Goal: Information Seeking & Learning: Compare options

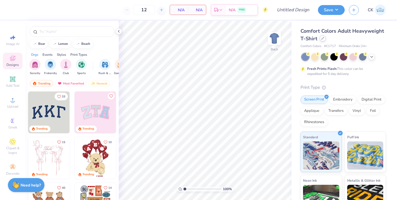
click at [320, 40] on div at bounding box center [322, 38] width 6 height 6
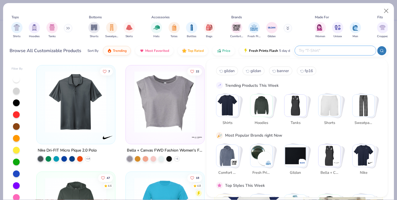
click at [339, 50] on input "text" at bounding box center [335, 50] width 74 height 6
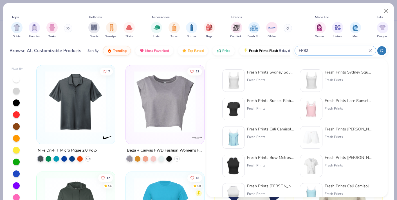
type input "FP82"
click at [240, 80] on img at bounding box center [233, 80] width 17 height 17
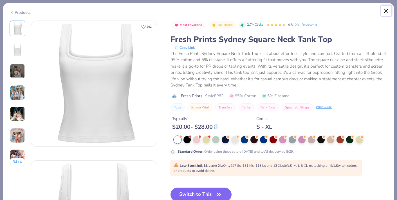
click at [384, 6] on button "Close" at bounding box center [386, 11] width 11 height 11
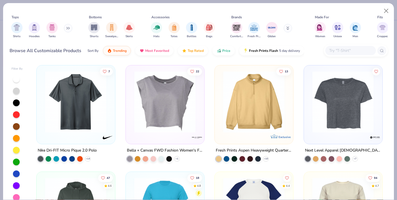
click at [342, 50] on input "text" at bounding box center [349, 50] width 43 height 6
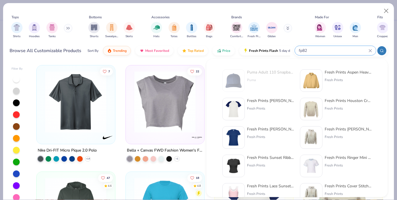
type input "fp82"
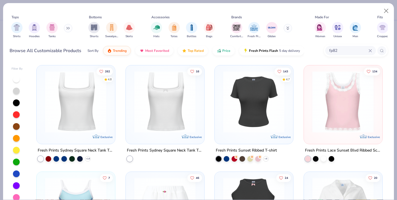
click at [99, 122] on img at bounding box center [75, 102] width 67 height 62
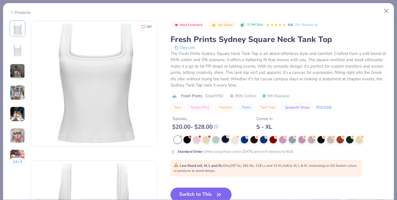
click at [226, 139] on div at bounding box center [224, 138] width 7 height 7
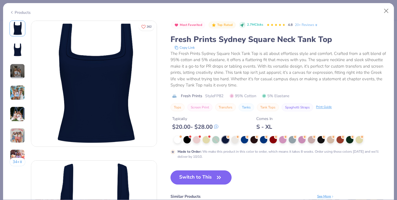
click at [200, 179] on button "Switch to This" at bounding box center [200, 177] width 61 height 14
type input "50"
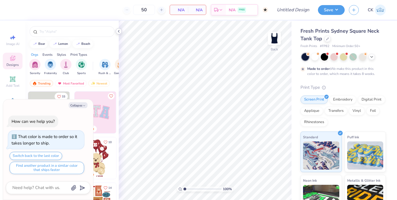
click at [117, 30] on icon at bounding box center [118, 31] width 4 height 4
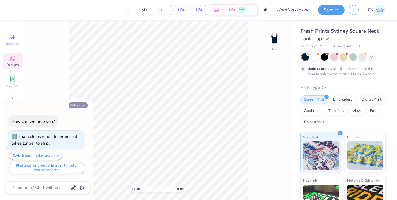
click at [84, 103] on button "Collapse" at bounding box center [78, 105] width 19 height 6
type textarea "x"
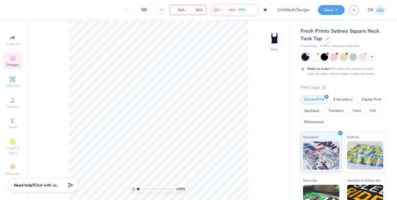
click at [329, 42] on div "Fresh Prints Sydney Square Neck Tank Top" at bounding box center [342, 34] width 85 height 15
click at [328, 39] on icon at bounding box center [327, 38] width 3 height 3
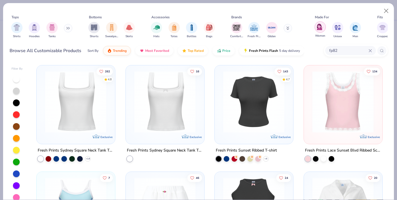
click at [322, 30] on img "filter for Women" at bounding box center [319, 27] width 6 height 6
click at [50, 28] on img "filter for Tanks" at bounding box center [52, 27] width 6 height 6
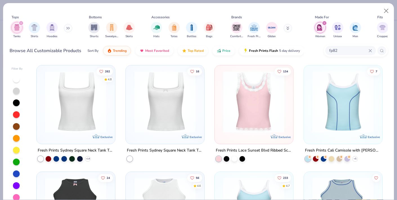
click at [371, 51] on icon at bounding box center [369, 50] width 3 height 3
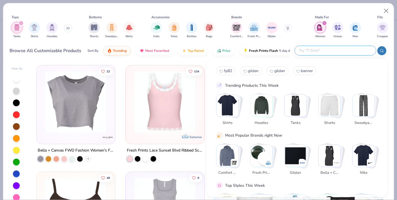
click at [208, 63] on div "fp82 gildan gildan banner Trending Products This Week Shirts Hoodies Tanks Shor…" at bounding box center [296, 128] width 181 height 138
click at [126, 12] on div "Tops Tanks Shirts Hoodies Bottoms Shorts Sweatpants Skirts Accessories Hats Tot…" at bounding box center [199, 26] width 378 height 33
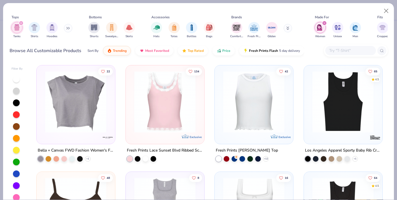
click at [338, 107] on img at bounding box center [342, 102] width 67 height 62
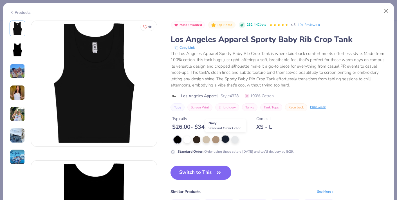
click at [224, 139] on div at bounding box center [224, 138] width 7 height 7
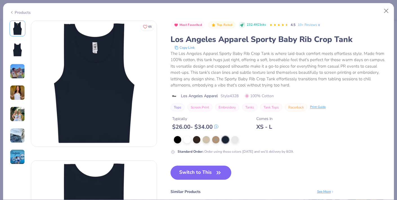
click at [17, 52] on img at bounding box center [17, 49] width 13 height 13
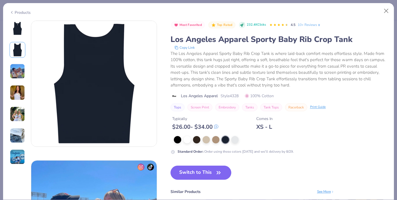
click at [21, 32] on img at bounding box center [17, 28] width 13 height 13
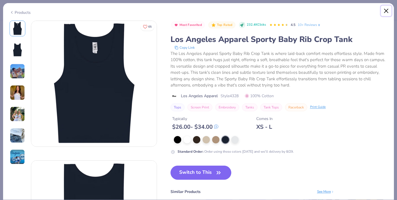
click at [382, 12] on button "Close" at bounding box center [386, 11] width 11 height 11
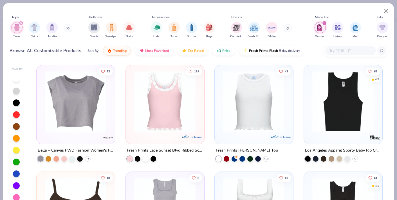
click at [350, 50] on input "text" at bounding box center [349, 50] width 43 height 6
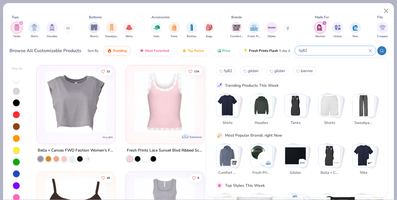
type input "fp82"
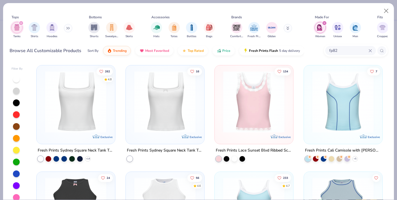
click at [79, 108] on img at bounding box center [75, 102] width 67 height 62
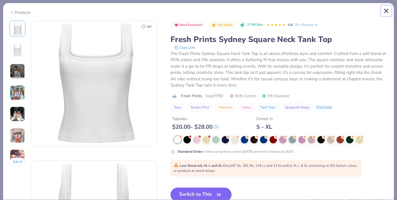
click at [381, 9] on button "Close" at bounding box center [386, 11] width 11 height 11
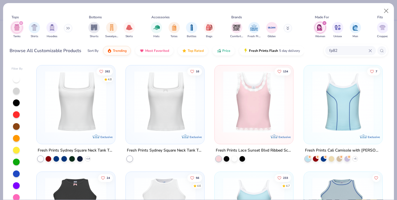
click at [369, 49] on div "fp82" at bounding box center [350, 50] width 51 height 9
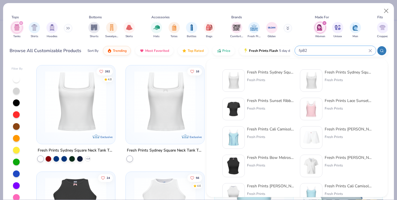
click at [351, 51] on input "fp82" at bounding box center [333, 50] width 70 height 6
click at [369, 50] on icon at bounding box center [369, 50] width 3 height 3
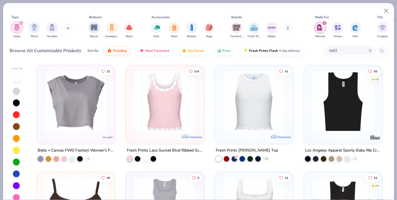
click at [370, 50] on icon at bounding box center [369, 50] width 3 height 3
click at [339, 101] on img at bounding box center [342, 102] width 67 height 62
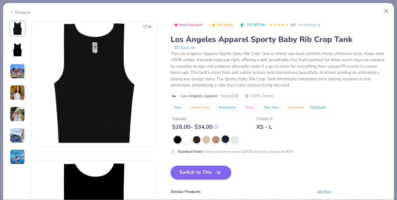
click at [226, 139] on div at bounding box center [224, 138] width 7 height 7
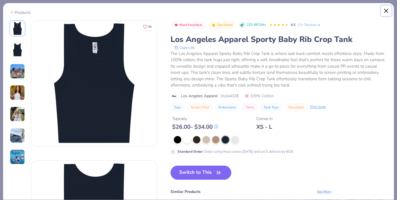
click at [387, 9] on button "Close" at bounding box center [386, 11] width 11 height 11
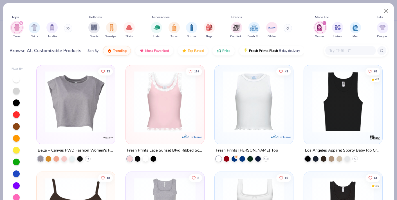
click at [349, 97] on img at bounding box center [342, 102] width 67 height 62
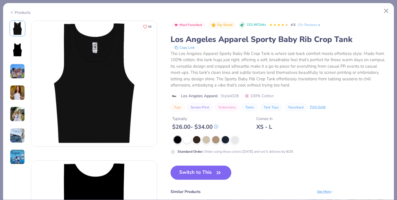
click at [235, 95] on span "Style 4328" at bounding box center [229, 96] width 18 height 6
copy span "4328"
click at [387, 12] on button "Close" at bounding box center [386, 11] width 11 height 11
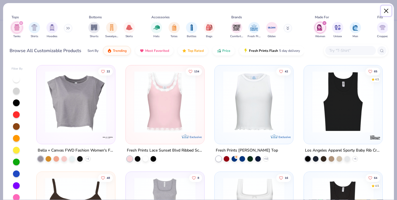
click at [390, 6] on button "Close" at bounding box center [386, 11] width 11 height 11
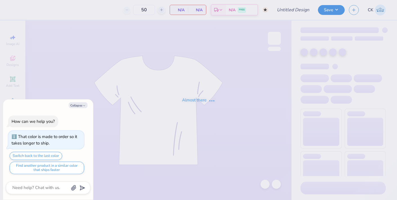
type textarea "x"
type input "possible summer set tank"
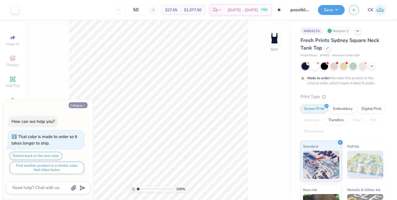
click at [80, 106] on button "Collapse" at bounding box center [78, 105] width 19 height 6
type textarea "x"
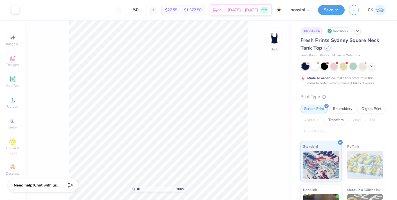
click at [329, 50] on div "Fresh Prints Sydney Square Neck Tank Top" at bounding box center [342, 44] width 85 height 15
click at [327, 49] on div at bounding box center [327, 47] width 6 height 6
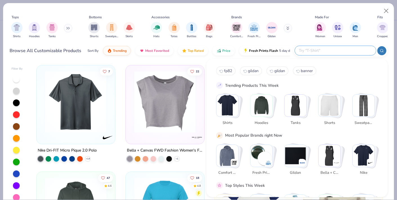
click at [341, 48] on input "text" at bounding box center [335, 50] width 74 height 6
paste input "4328"
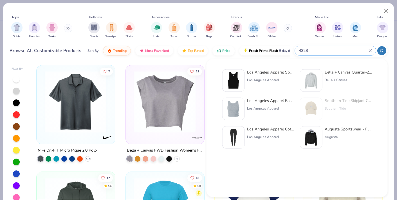
type input "4328"
click at [236, 78] on img at bounding box center [233, 80] width 17 height 17
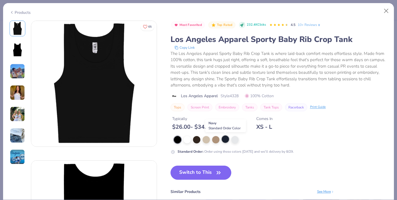
click at [225, 138] on div at bounding box center [224, 138] width 7 height 7
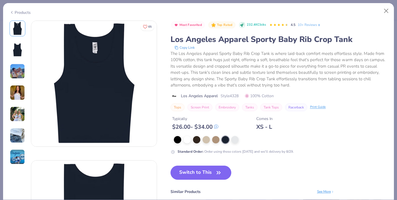
click at [204, 173] on button "Switch to This" at bounding box center [200, 172] width 61 height 14
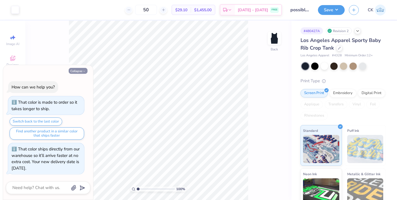
click at [83, 70] on icon "button" at bounding box center [83, 70] width 3 height 3
type textarea "x"
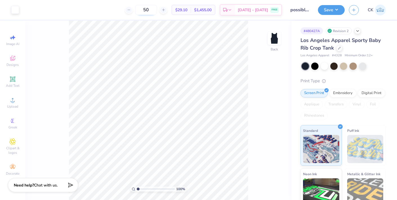
click at [157, 10] on input "50" at bounding box center [146, 10] width 22 height 10
type input "5"
type input "36"
type input "0.79"
click at [232, 81] on div "100 % Back W 7.03 7.03 " H 3.87 3.87 " Y 0.79 0.79 " Center Middle Top Bottom" at bounding box center [158, 110] width 266 height 179
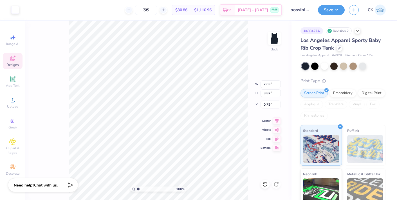
type input "1.06"
click at [249, 66] on div "100 % Back W 7.03 7.03 " H 3.87 3.87 " Y 1.06 1.06 " Center Middle Top Bottom" at bounding box center [158, 110] width 266 height 179
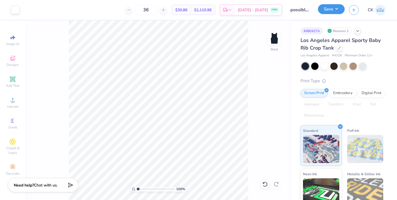
click at [337, 10] on button "Save" at bounding box center [331, 9] width 27 height 10
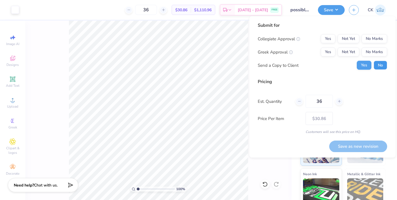
click at [383, 67] on button "No" at bounding box center [379, 65] width 13 height 9
click at [330, 52] on button "Yes" at bounding box center [327, 52] width 15 height 9
click at [374, 37] on button "No Marks" at bounding box center [374, 38] width 26 height 9
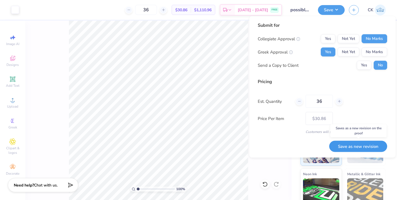
click at [351, 145] on button "Save as new revision" at bounding box center [358, 146] width 58 height 12
type input "$30.86"
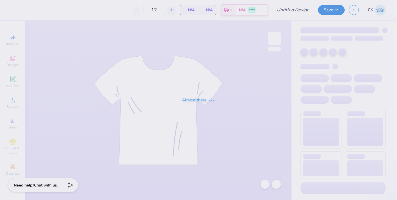
type input "possible summer set tank"
type input "36"
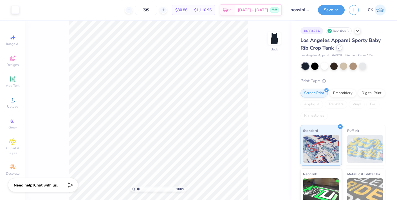
click at [339, 49] on div at bounding box center [339, 47] width 6 height 6
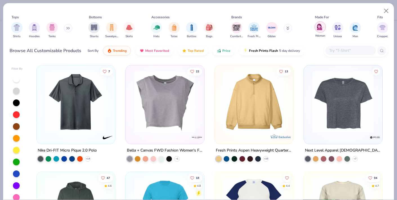
click at [318, 29] on img "filter for Women" at bounding box center [319, 27] width 6 height 6
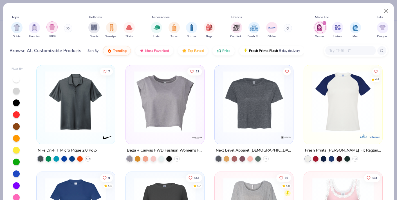
click at [52, 26] on img "filter for Tanks" at bounding box center [52, 27] width 6 height 6
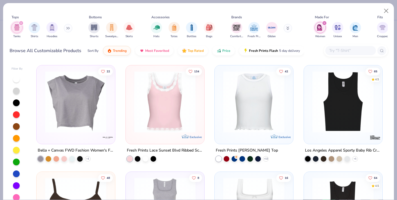
scroll to position [21, 0]
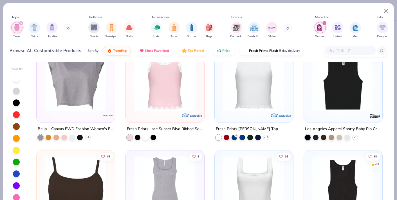
click at [252, 102] on img at bounding box center [253, 80] width 67 height 62
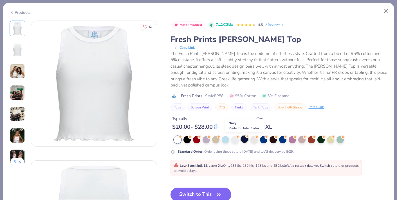
click at [244, 139] on div at bounding box center [244, 138] width 7 height 7
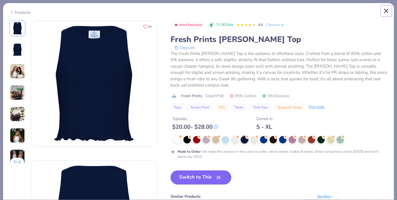
click at [386, 11] on button "Close" at bounding box center [386, 11] width 11 height 11
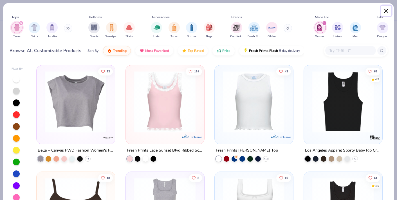
click at [383, 10] on button "Close" at bounding box center [386, 11] width 11 height 11
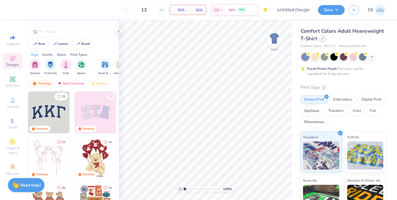
click at [324, 40] on div at bounding box center [322, 38] width 6 height 6
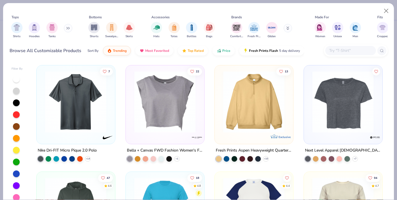
click at [338, 53] on input "text" at bounding box center [349, 50] width 43 height 6
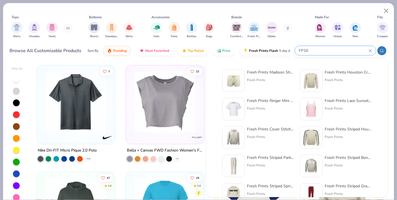
type input "FP16"
click at [239, 79] on img at bounding box center [233, 80] width 17 height 17
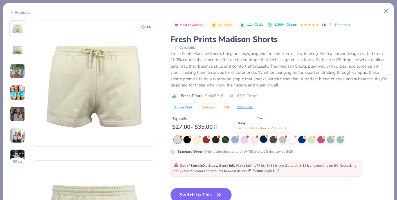
click at [264, 141] on div at bounding box center [263, 138] width 7 height 7
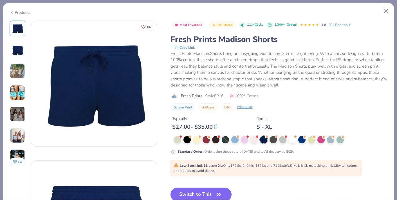
click at [290, 74] on div "Fresh Prints Madison Shorts bring an easygoing vibe to any Greek life gathering…" at bounding box center [278, 69] width 217 height 38
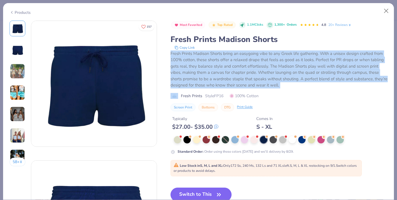
click at [290, 74] on div "Fresh Prints Madison Shorts bring an easygoing vibe to any Greek life gathering…" at bounding box center [278, 69] width 217 height 38
click at [281, 74] on div "Fresh Prints Madison Shorts bring an easygoing vibe to any Greek life gathering…" at bounding box center [278, 69] width 217 height 38
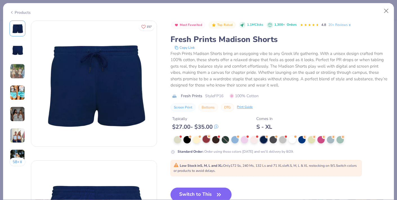
click at [205, 138] on div at bounding box center [205, 138] width 7 height 7
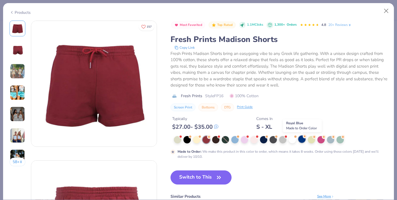
click at [299, 140] on div at bounding box center [301, 138] width 7 height 7
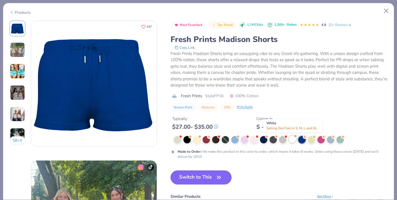
click at [292, 141] on div at bounding box center [291, 138] width 7 height 7
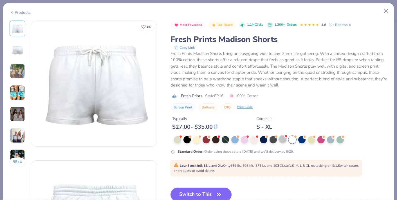
click at [282, 141] on div at bounding box center [282, 138] width 7 height 7
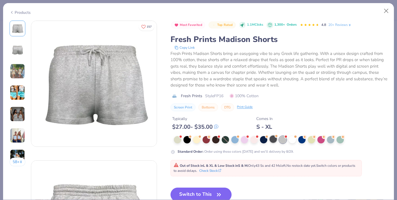
click at [274, 141] on div at bounding box center [272, 138] width 7 height 7
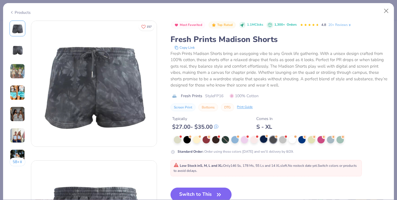
click at [264, 141] on div at bounding box center [263, 138] width 7 height 7
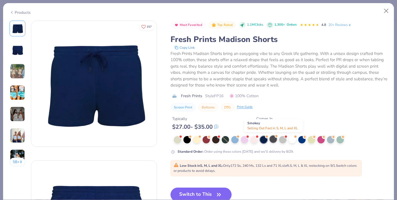
click at [274, 139] on div at bounding box center [272, 138] width 7 height 7
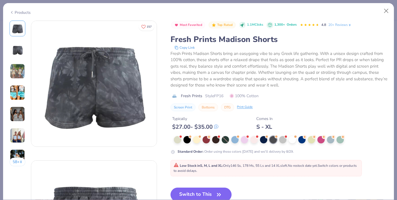
click at [16, 71] on img at bounding box center [17, 71] width 15 height 15
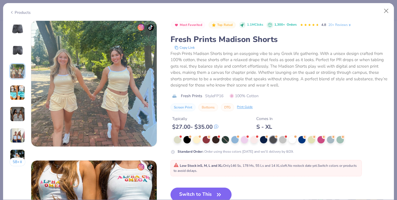
click at [20, 92] on img at bounding box center [17, 92] width 15 height 15
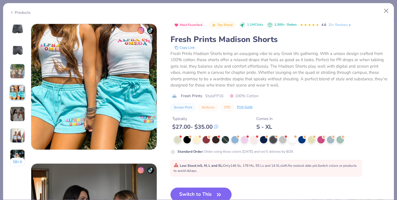
scroll to position [418, 0]
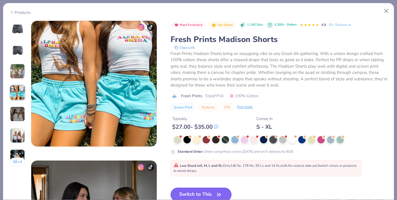
click at [18, 110] on img at bounding box center [17, 113] width 15 height 15
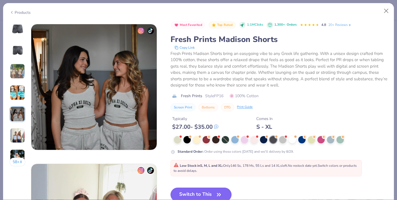
scroll to position [558, 0]
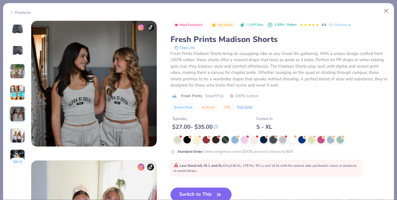
click at [17, 29] on img at bounding box center [17, 28] width 13 height 13
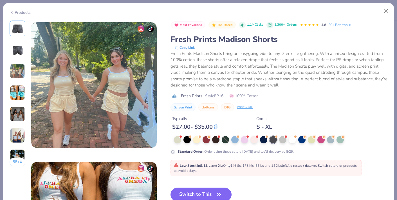
scroll to position [64, 0]
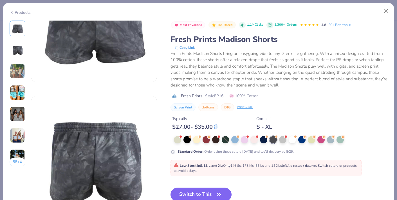
click at [12, 11] on icon at bounding box center [12, 12] width 4 height 7
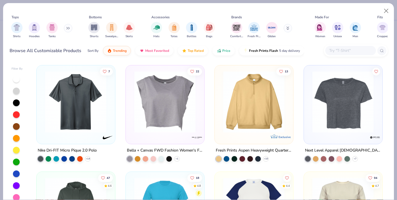
click at [334, 49] on input "text" at bounding box center [349, 50] width 43 height 6
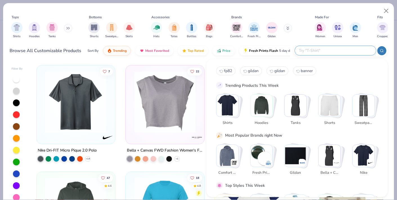
click at [303, 35] on div "Tops Shirts Hoodies Tanks Bottoms Shorts Sweatpants Skirts Accessories Hats Tot…" at bounding box center [199, 28] width 378 height 26
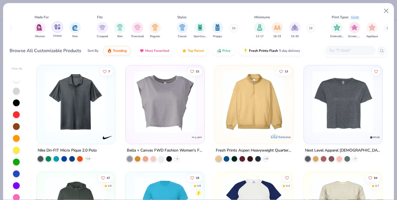
scroll to position [0, 286]
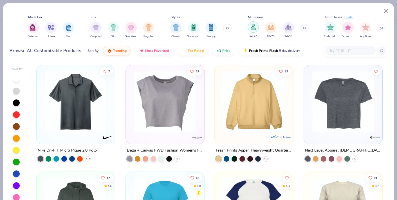
click at [250, 28] on img "filter for 12-17" at bounding box center [253, 27] width 6 height 6
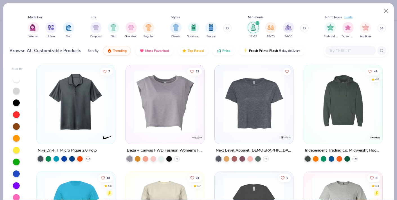
click at [257, 22] on icon "filter for 12-17" at bounding box center [257, 23] width 2 height 2
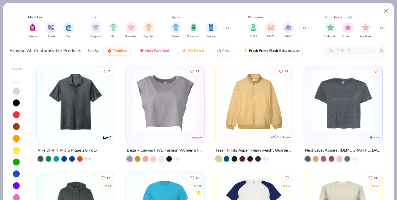
click at [281, 26] on div "12-17 18-23 24-35" at bounding box center [278, 30] width 65 height 21
click at [288, 27] on img "filter for 24-35" at bounding box center [288, 27] width 6 height 6
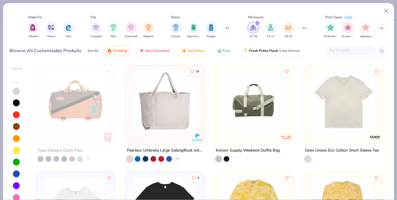
click at [258, 22] on div "filter for 24-35" at bounding box center [257, 23] width 5 height 5
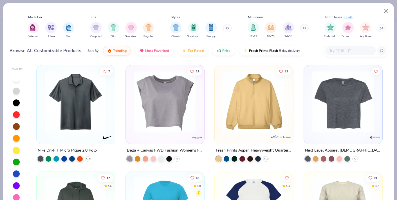
click at [303, 27] on button at bounding box center [304, 28] width 8 height 8
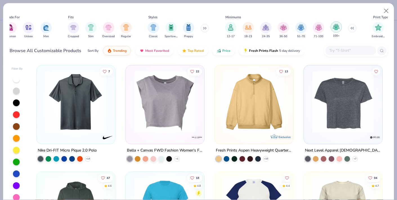
click at [334, 26] on img "filter for 100+" at bounding box center [336, 27] width 6 height 6
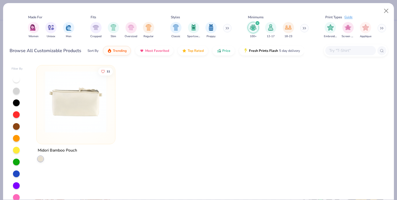
scroll to position [0, 286]
click at [85, 104] on img at bounding box center [75, 102] width 67 height 62
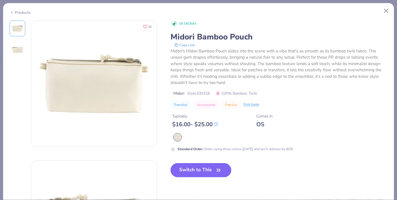
click at [15, 49] on img at bounding box center [17, 49] width 13 height 13
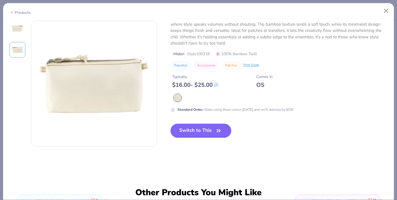
click at [19, 24] on img at bounding box center [17, 28] width 13 height 13
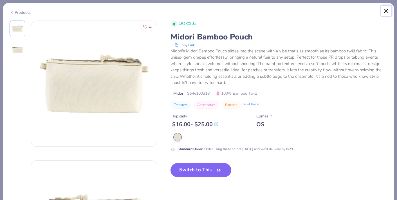
click at [386, 12] on button "Close" at bounding box center [386, 11] width 11 height 11
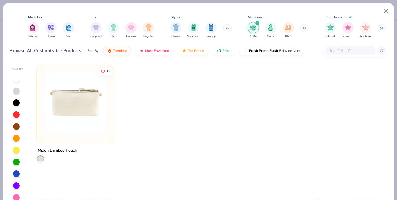
click at [257, 23] on icon "filter for 100+" at bounding box center [257, 23] width 2 height 2
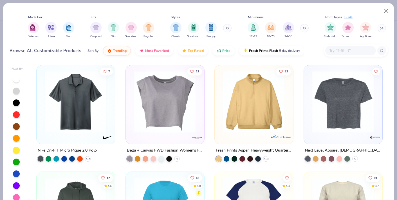
click at [304, 27] on icon at bounding box center [303, 28] width 3 height 3
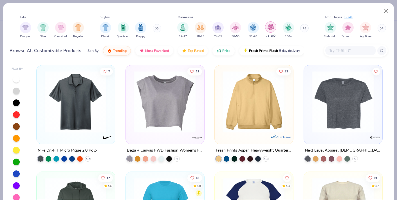
click at [268, 27] on img "filter for 71-100" at bounding box center [270, 27] width 6 height 6
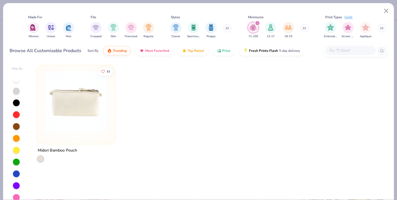
click at [258, 23] on icon "filter for 71-100" at bounding box center [257, 23] width 2 height 2
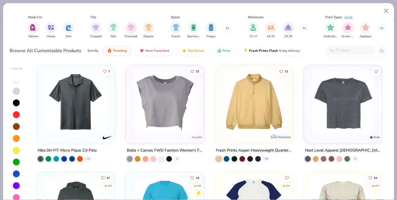
click at [303, 27] on button at bounding box center [304, 28] width 8 height 8
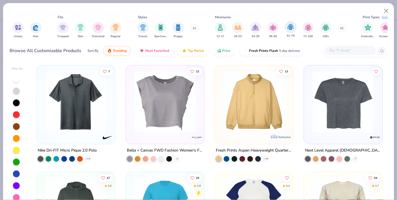
click at [289, 29] on img "filter for 51-70" at bounding box center [290, 27] width 6 height 6
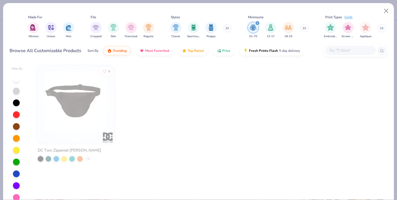
click at [66, 98] on img at bounding box center [75, 102] width 67 height 62
click at [79, 105] on img at bounding box center [75, 102] width 67 height 62
click at [257, 23] on icon "filter for 51-70" at bounding box center [257, 23] width 2 height 2
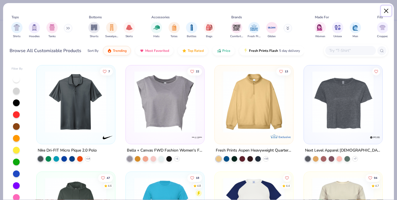
click at [388, 10] on button "Close" at bounding box center [386, 11] width 11 height 11
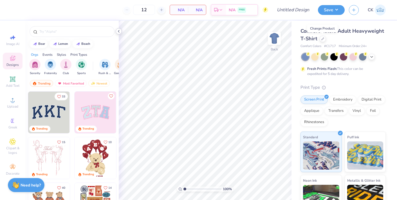
click at [116, 33] on icon at bounding box center [118, 31] width 4 height 4
